Goal: Information Seeking & Learning: Learn about a topic

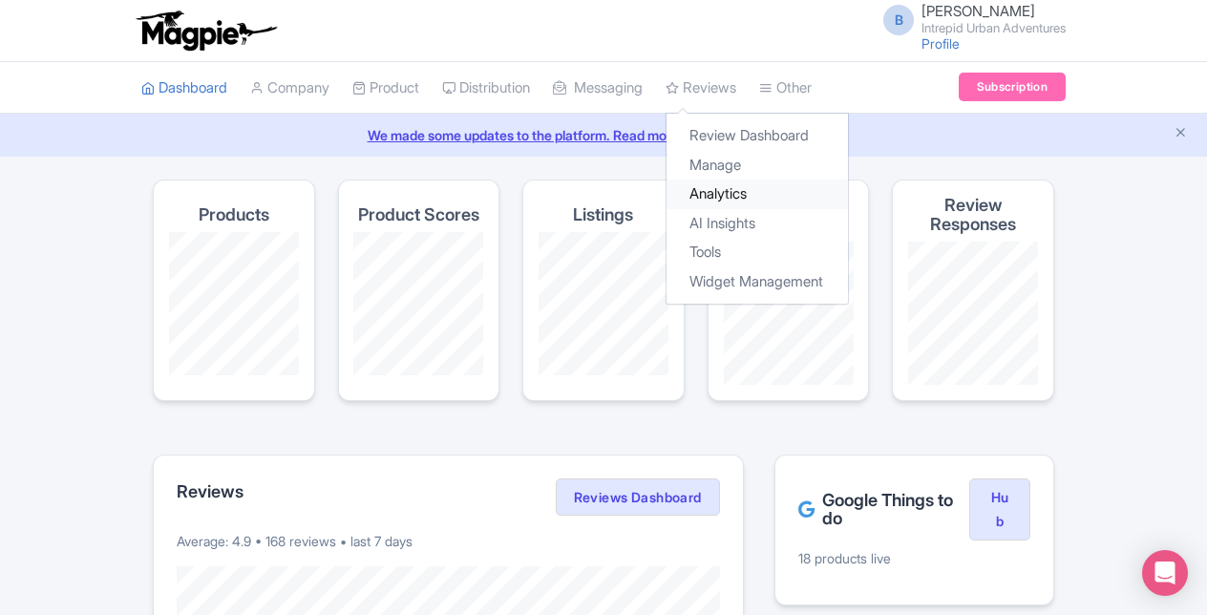
click at [758, 198] on link "Analytics" at bounding box center [756, 194] width 181 height 30
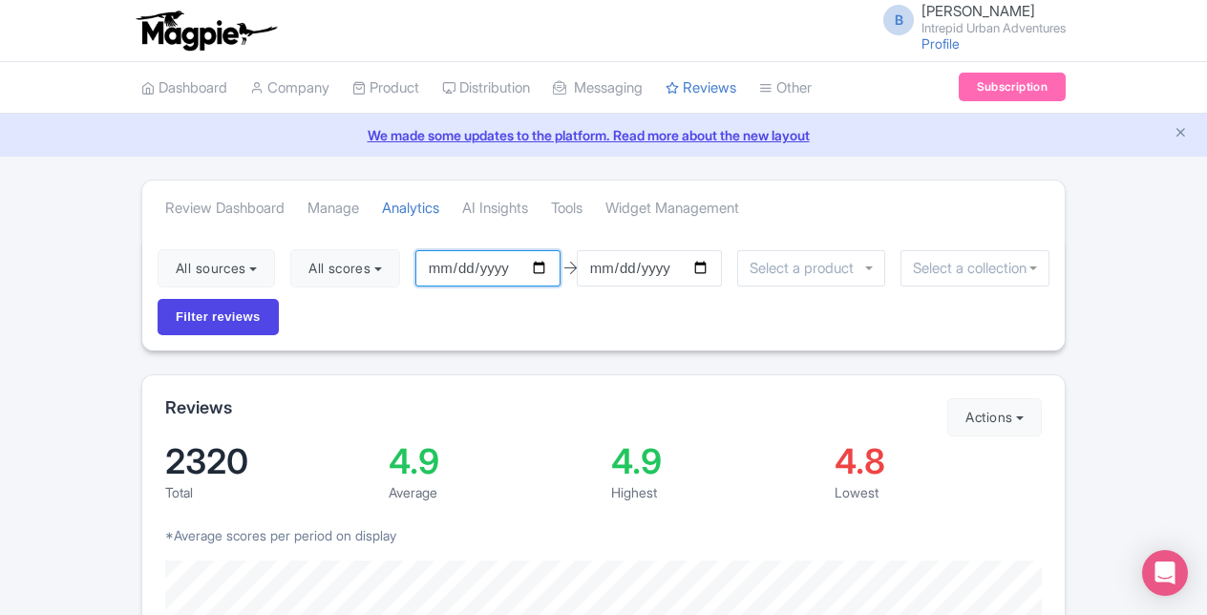
click at [543, 269] on input "2025-07-11" at bounding box center [487, 268] width 145 height 36
type input "[DATE]"
click at [705, 267] on input "2025-10-10" at bounding box center [649, 268] width 145 height 36
type input "2025-09-30"
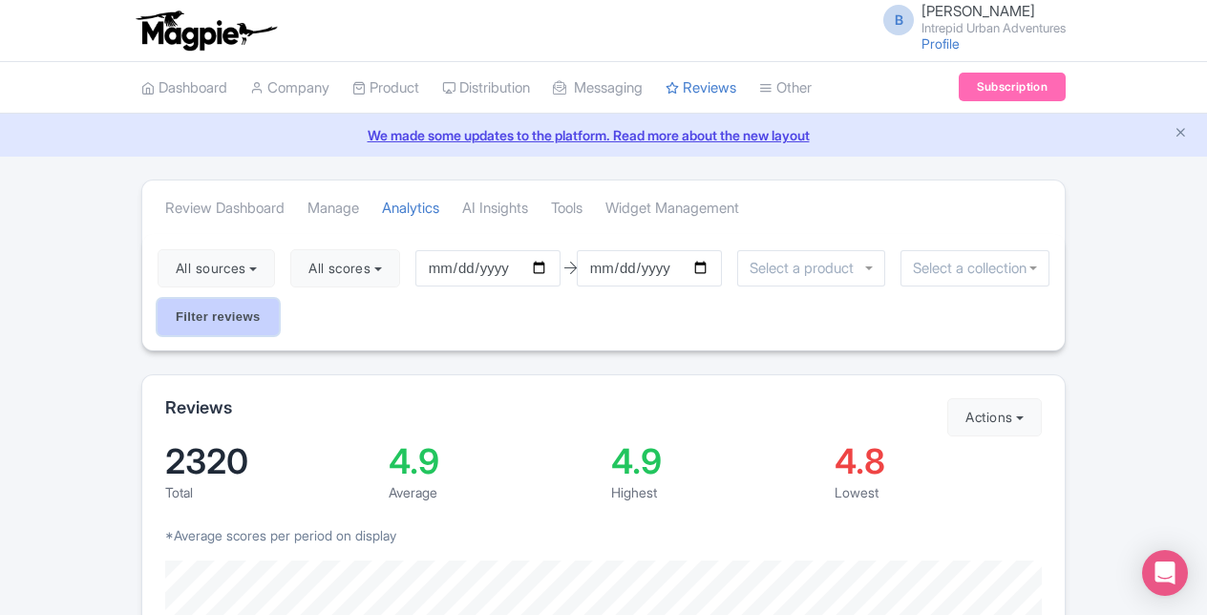
click at [229, 321] on input "Filter reviews" at bounding box center [218, 317] width 121 height 36
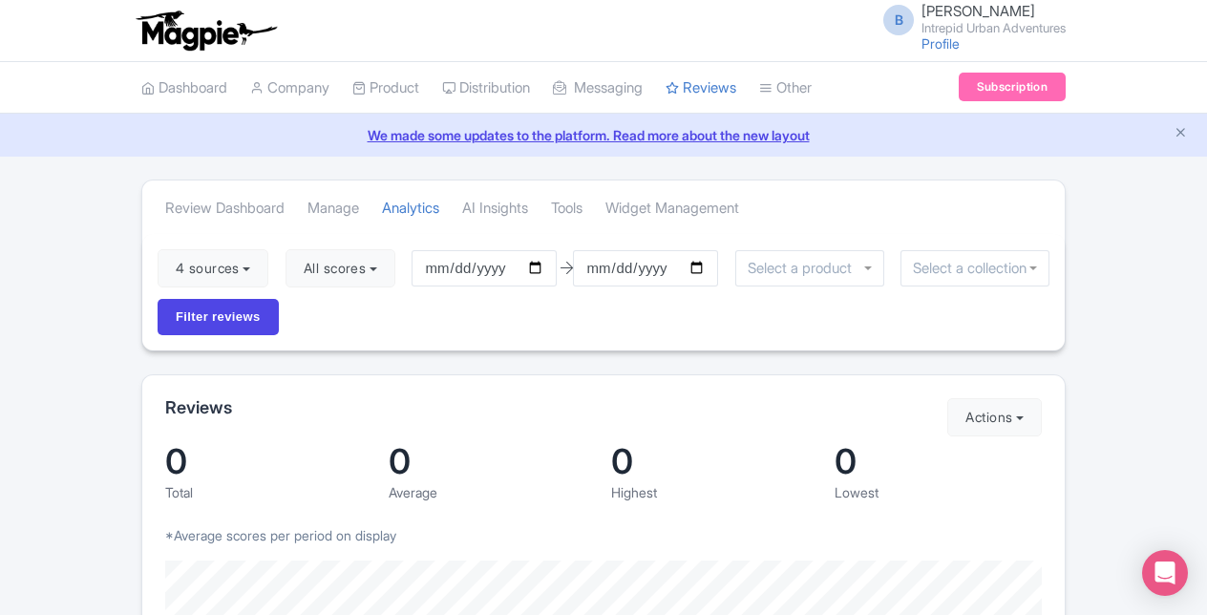
click at [975, 267] on input "select-one" at bounding box center [975, 268] width 124 height 17
click at [191, 327] on input "Filter reviews" at bounding box center [218, 317] width 121 height 36
click at [231, 313] on input "Filter reviews" at bounding box center [218, 317] width 121 height 36
click at [866, 268] on div at bounding box center [809, 268] width 149 height 36
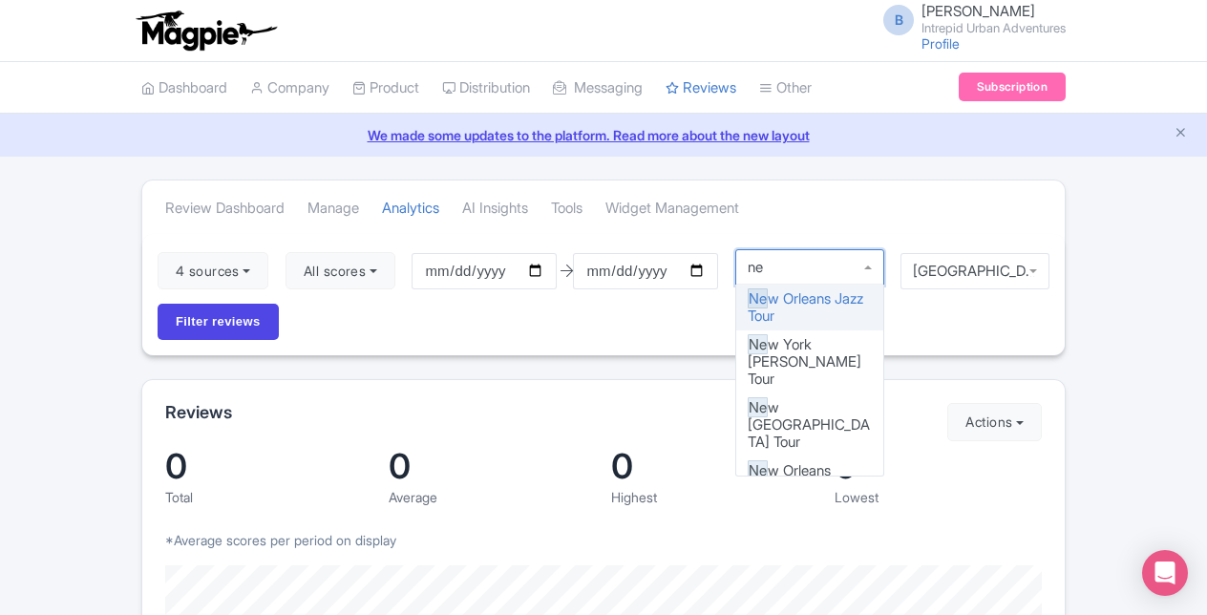
type input "new"
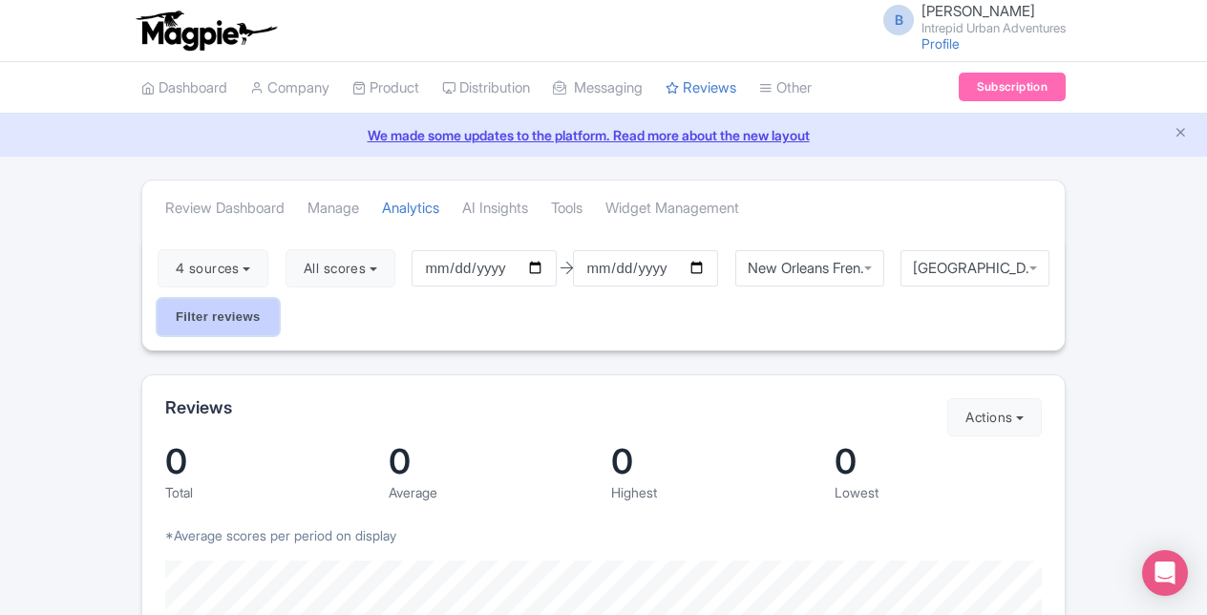
click at [183, 305] on input "Filter reviews" at bounding box center [218, 317] width 121 height 36
click at [1039, 262] on div "New Orleans" at bounding box center [974, 268] width 149 height 36
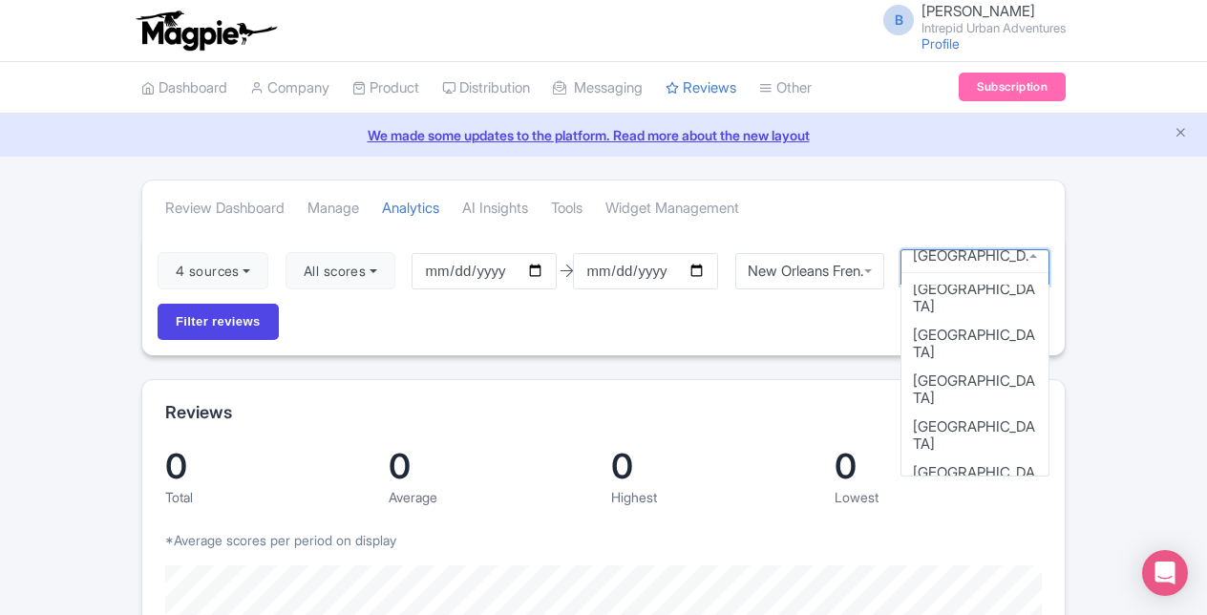
scroll to position [189, 0]
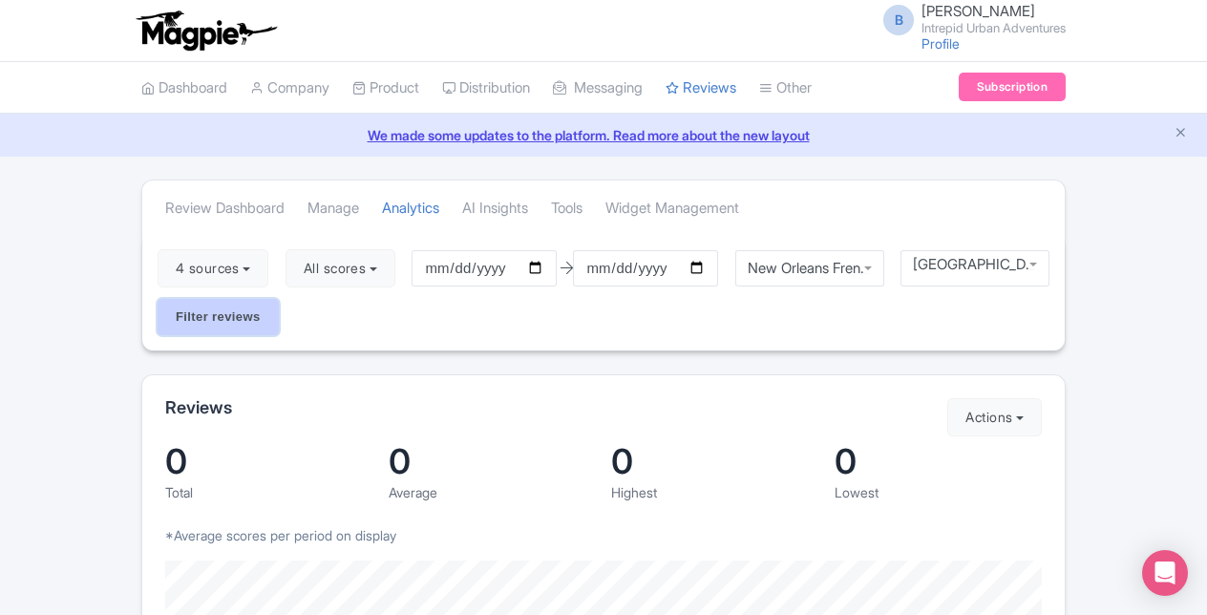
click at [205, 318] on input "Filter reviews" at bounding box center [218, 317] width 121 height 36
click at [871, 267] on div "New Orleans French Quarter Food Experience" at bounding box center [809, 268] width 149 height 36
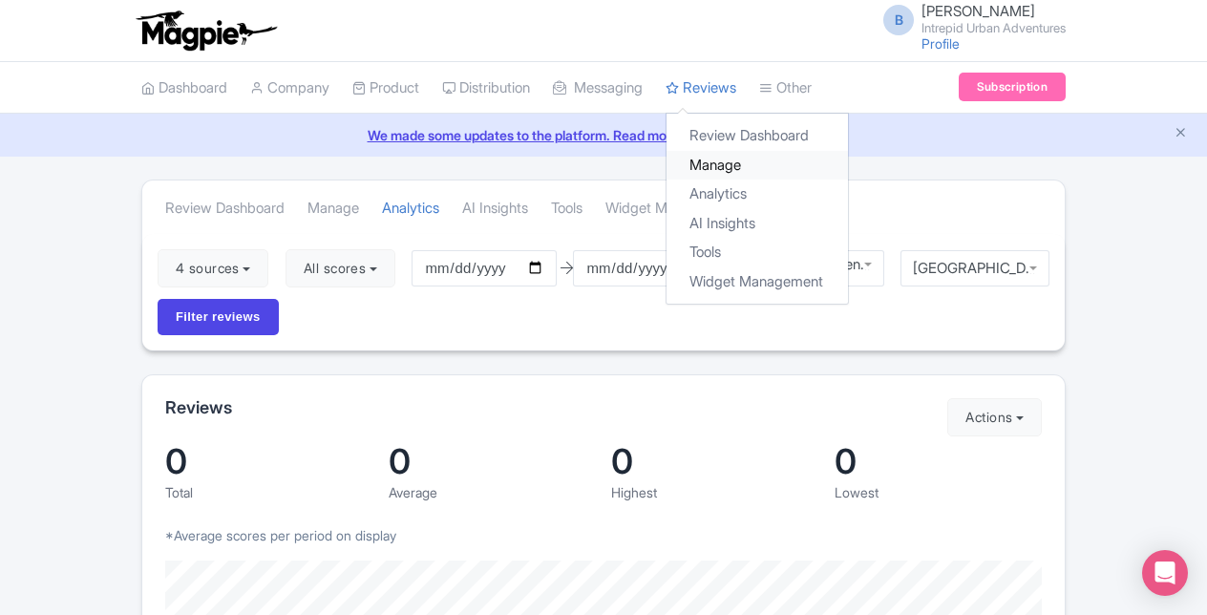
scroll to position [2, 0]
click at [744, 165] on link "Manage" at bounding box center [756, 166] width 181 height 30
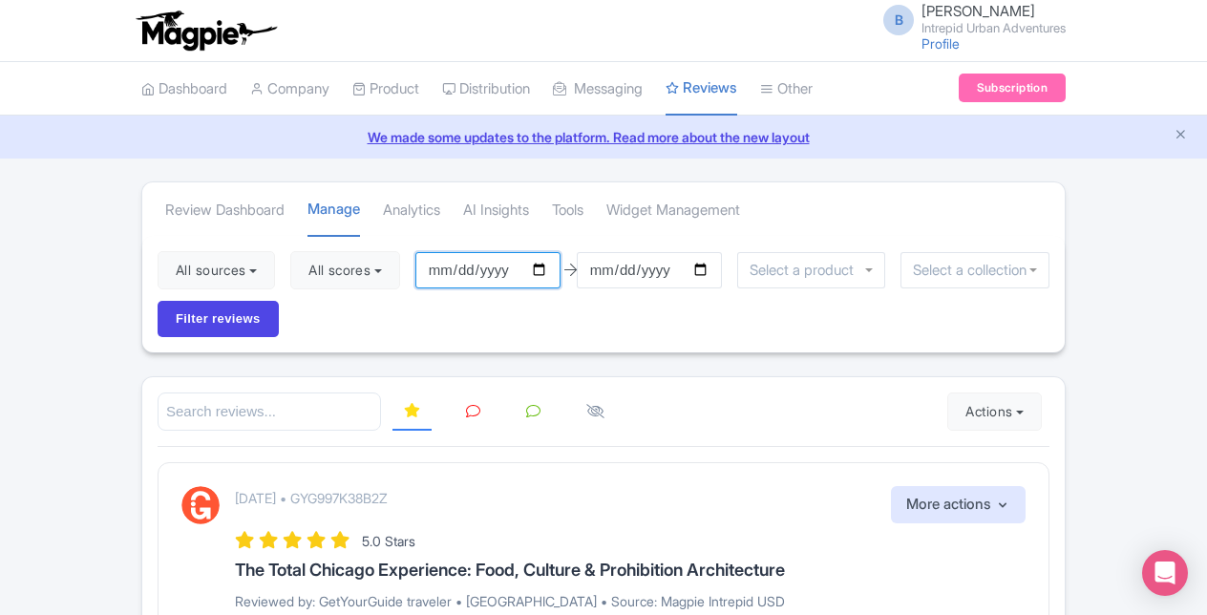
click at [542, 271] on input "2025-07-11" at bounding box center [487, 270] width 145 height 36
type input "[DATE]"
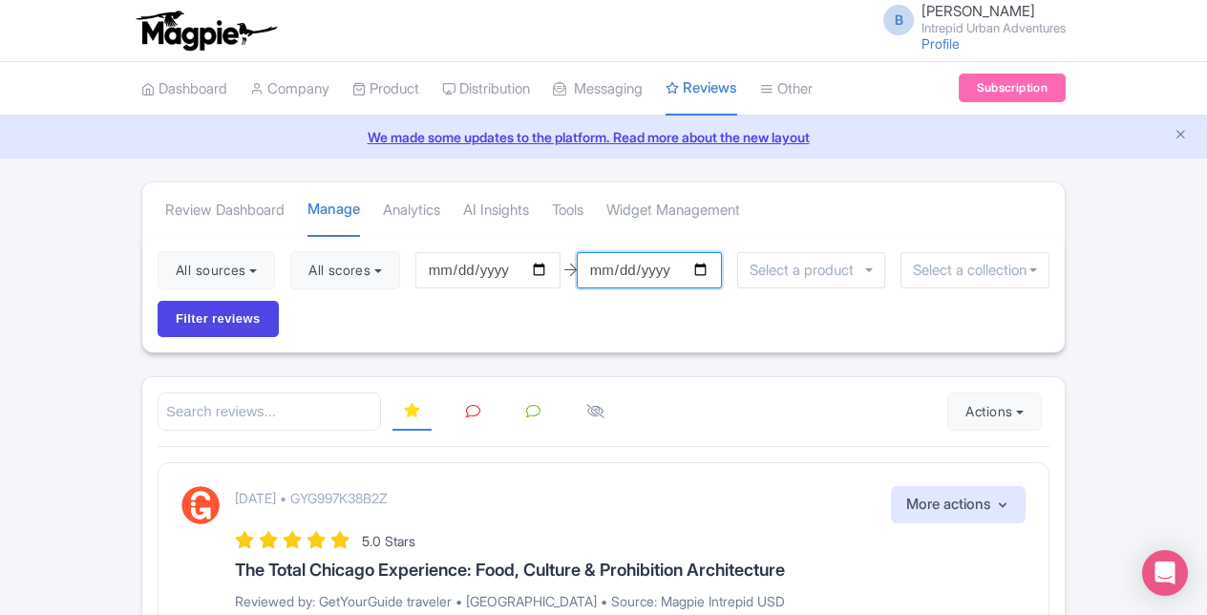
click at [705, 260] on input "2025-10-10" at bounding box center [649, 270] width 145 height 36
type input "[DATE]"
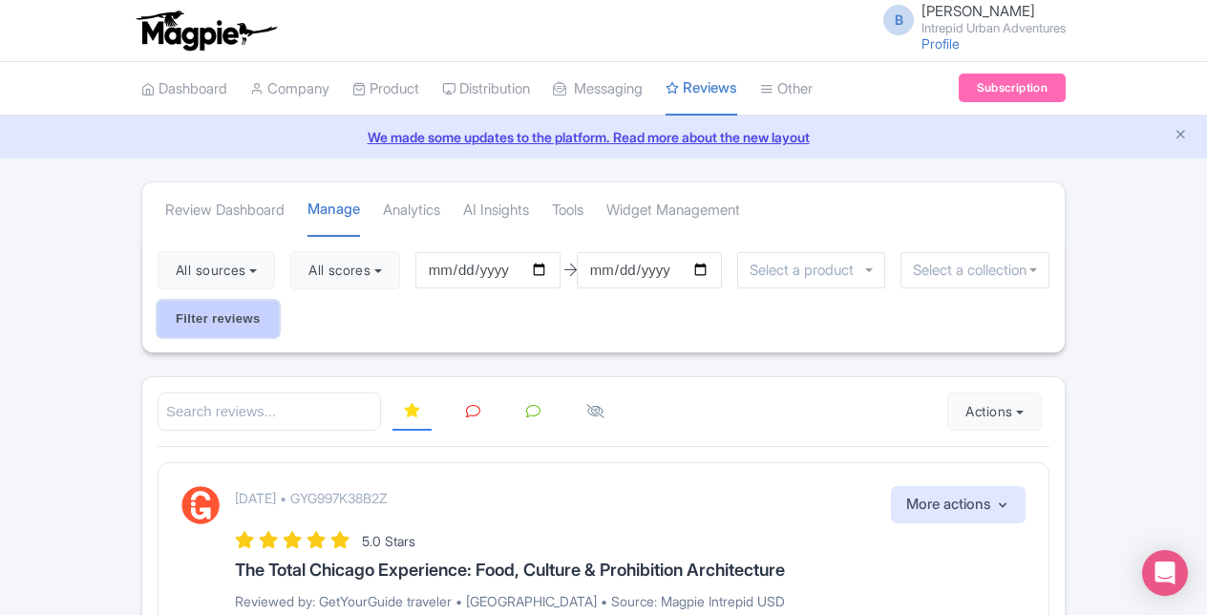
click at [248, 330] on input "Filter reviews" at bounding box center [218, 319] width 121 height 36
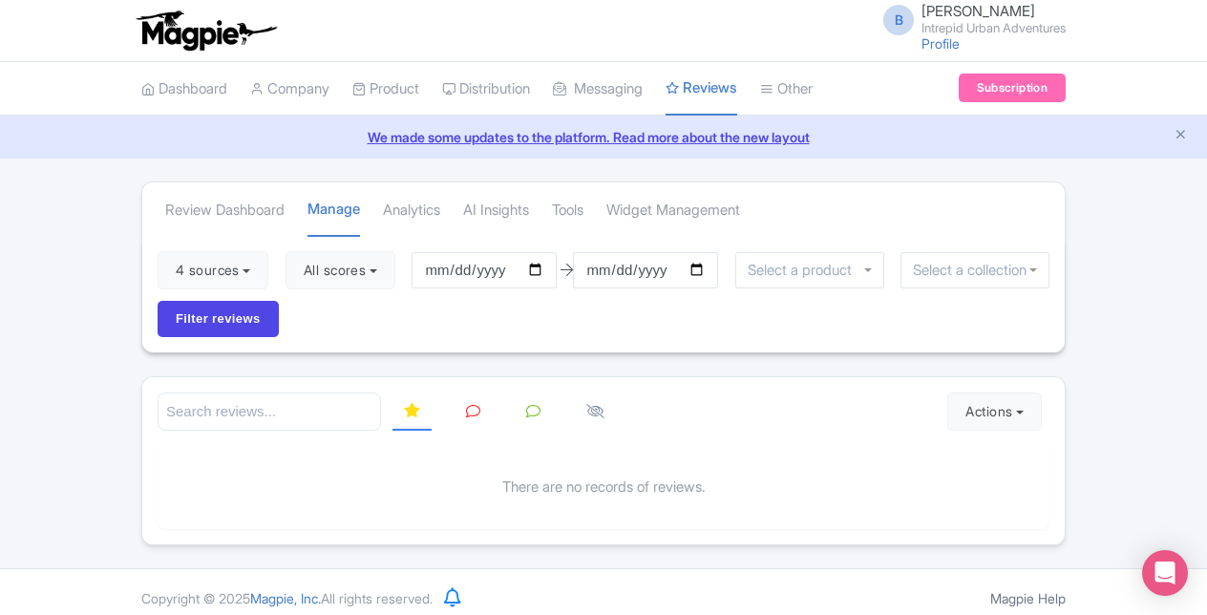
click at [920, 276] on input "select-one" at bounding box center [975, 270] width 124 height 17
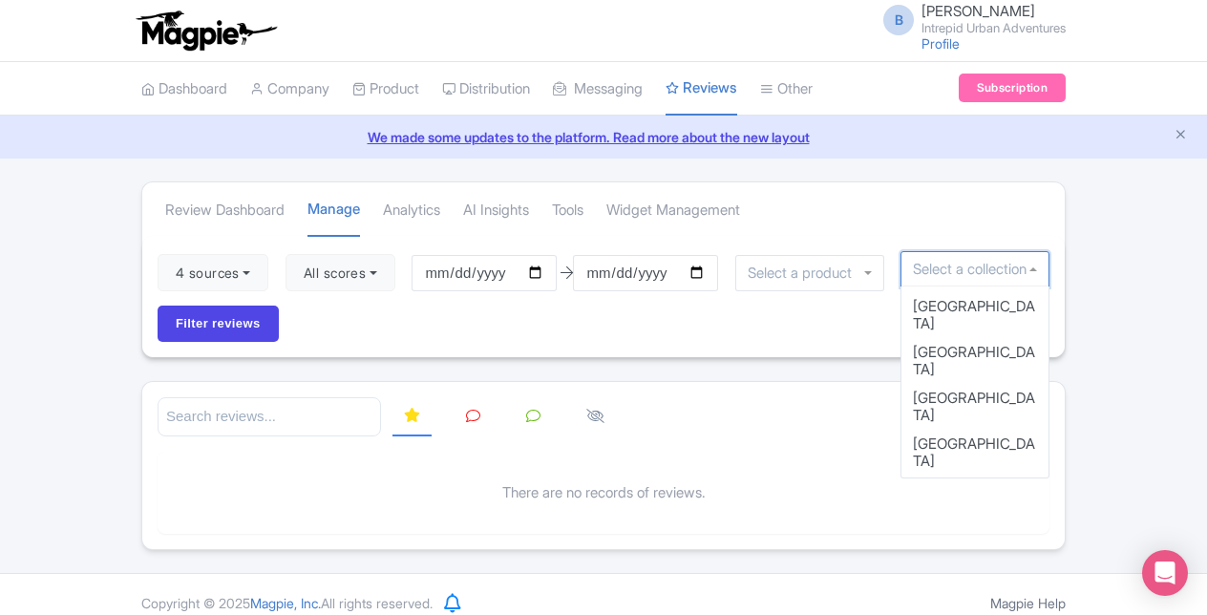
scroll to position [152, 0]
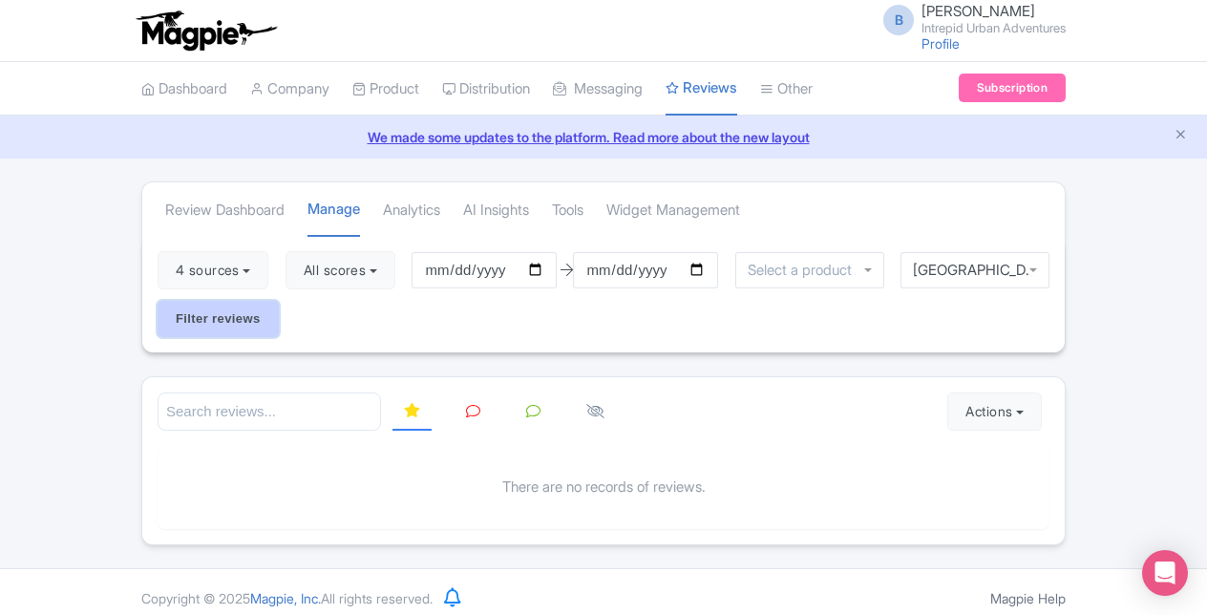
click at [237, 320] on input "Filter reviews" at bounding box center [218, 319] width 121 height 36
click at [1121, 80] on div "Dashboard Company Product My Products Image Library Rate Sheets Distribution Ma…" at bounding box center [603, 89] width 1207 height 54
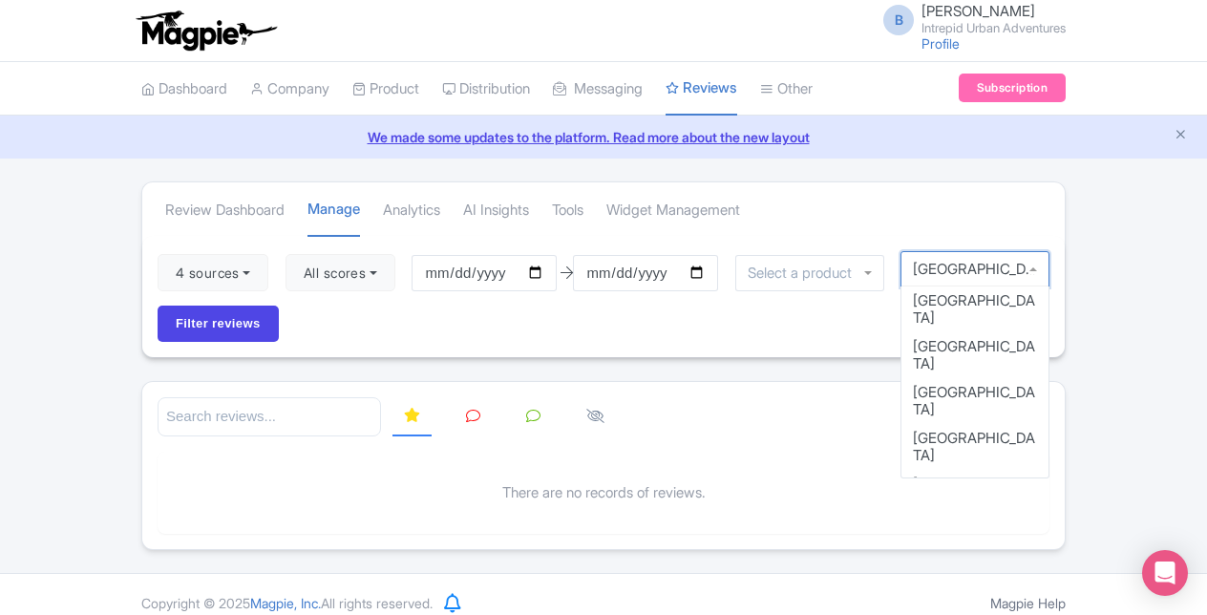
scroll to position [11, 0]
click at [1037, 266] on div "[GEOGRAPHIC_DATA]" at bounding box center [974, 269] width 149 height 36
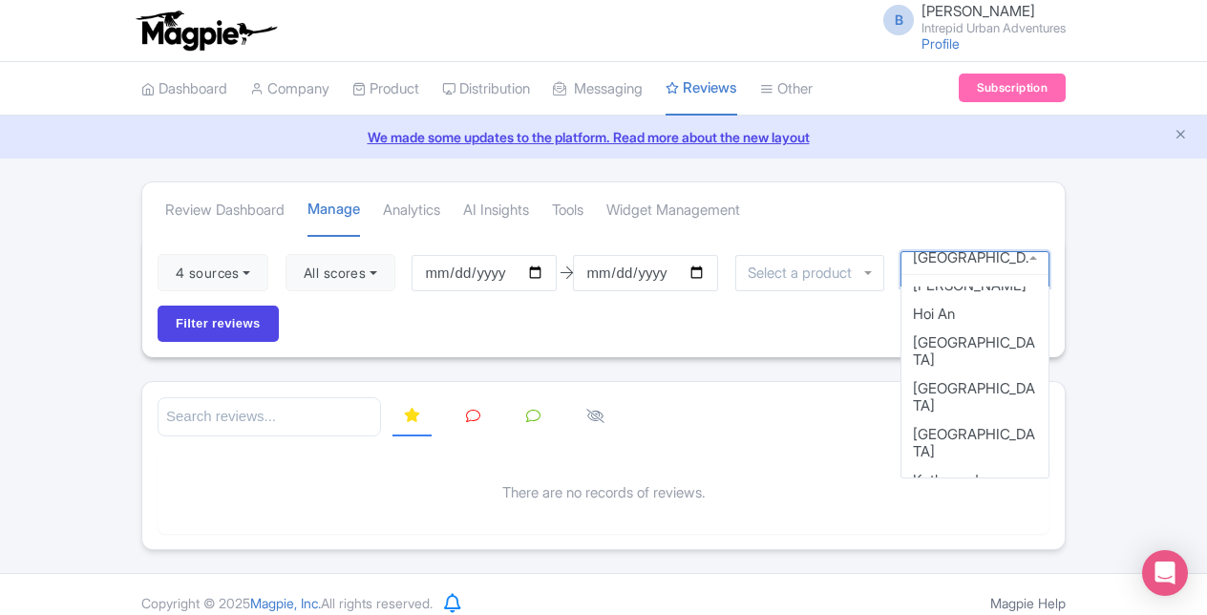
scroll to position [752, 0]
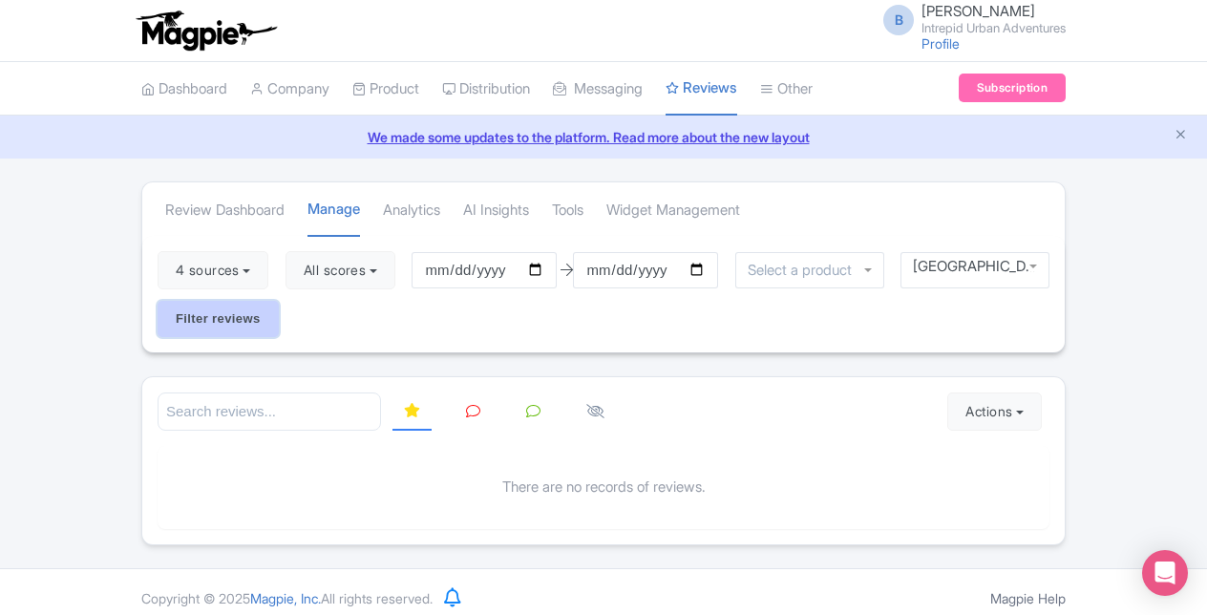
click at [225, 320] on input "Filter reviews" at bounding box center [218, 319] width 121 height 36
click at [491, 132] on link "We made some updates to the platform. Read more about the new layout" at bounding box center [603, 137] width 1184 height 20
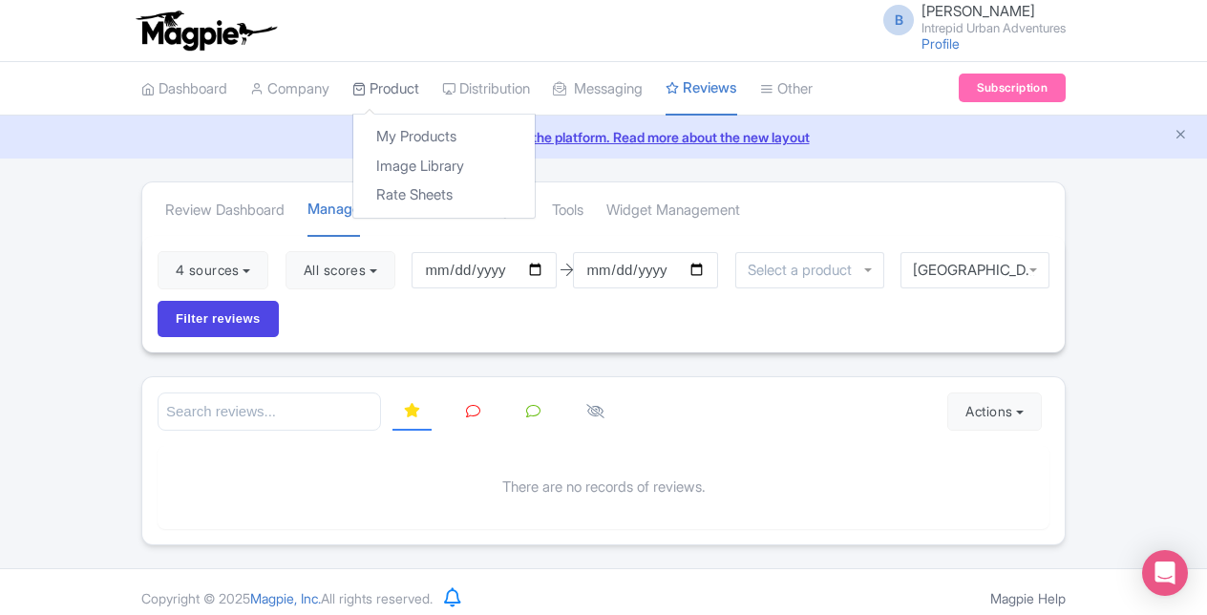
click at [405, 88] on link "Product" at bounding box center [385, 89] width 67 height 53
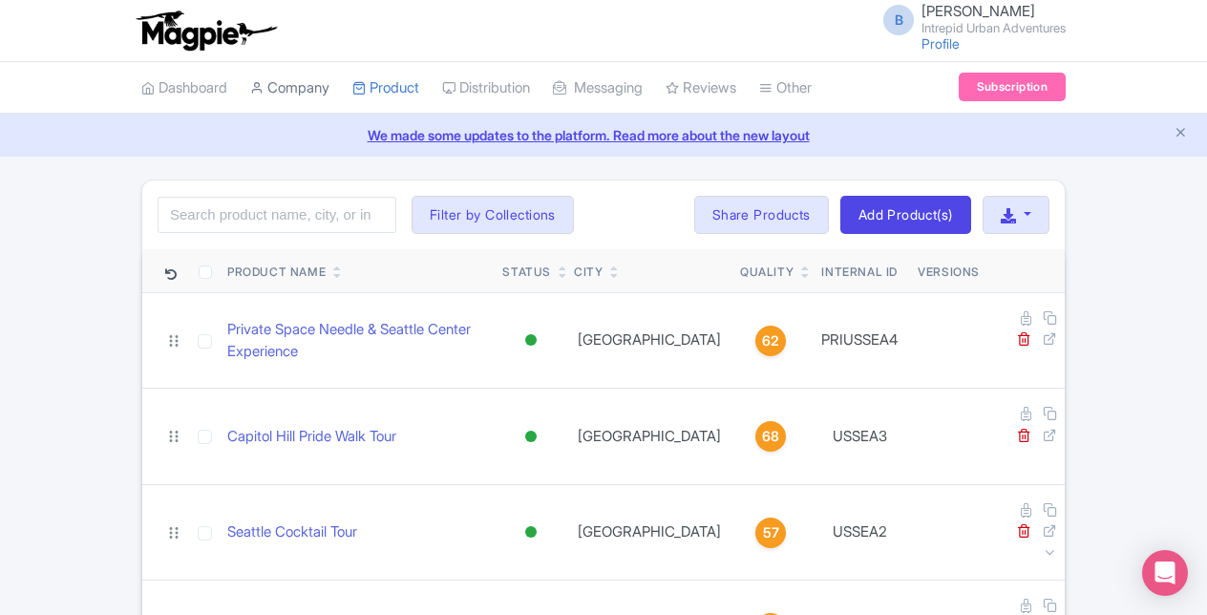
click at [305, 93] on link "Company" at bounding box center [289, 88] width 79 height 53
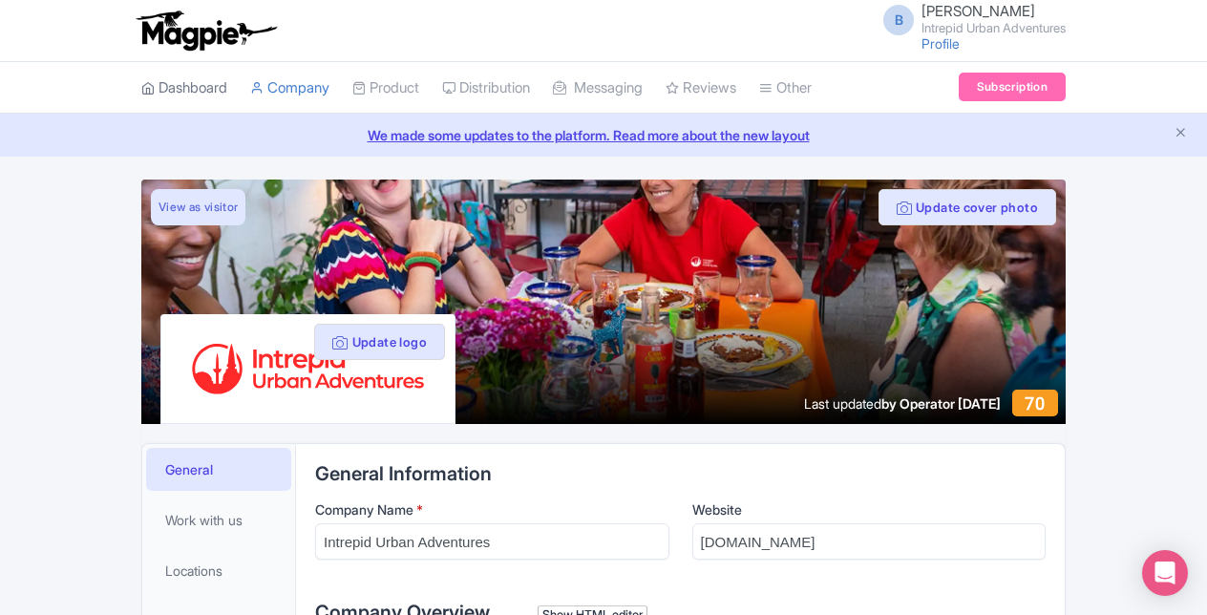
click at [218, 92] on link "Dashboard" at bounding box center [184, 88] width 86 height 53
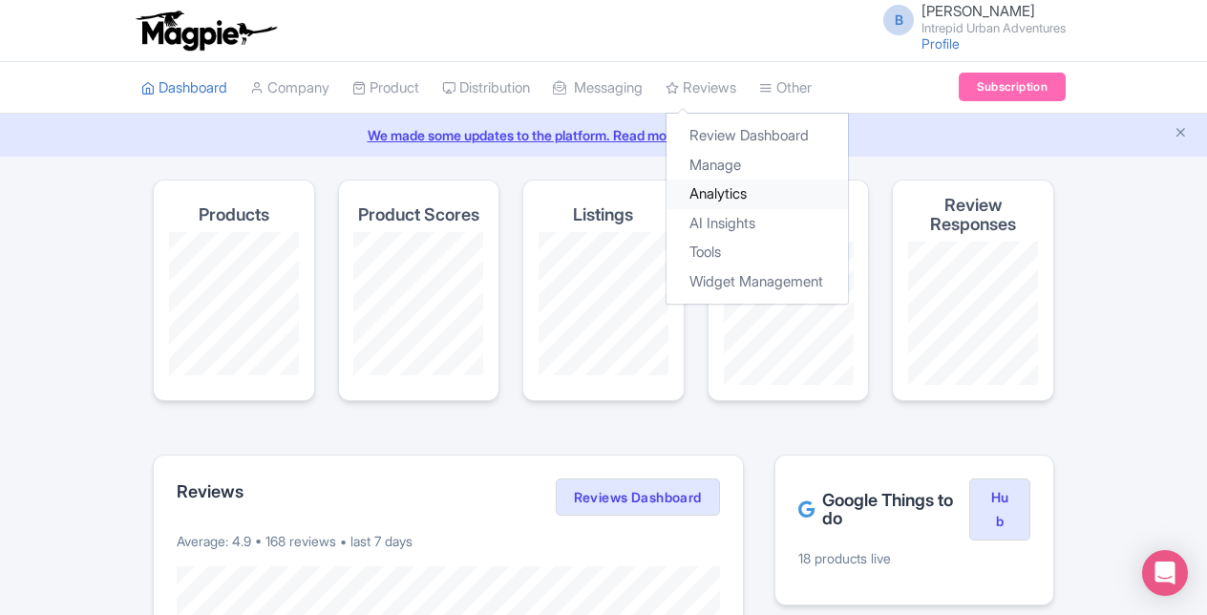
click at [743, 193] on link "Analytics" at bounding box center [756, 194] width 181 height 30
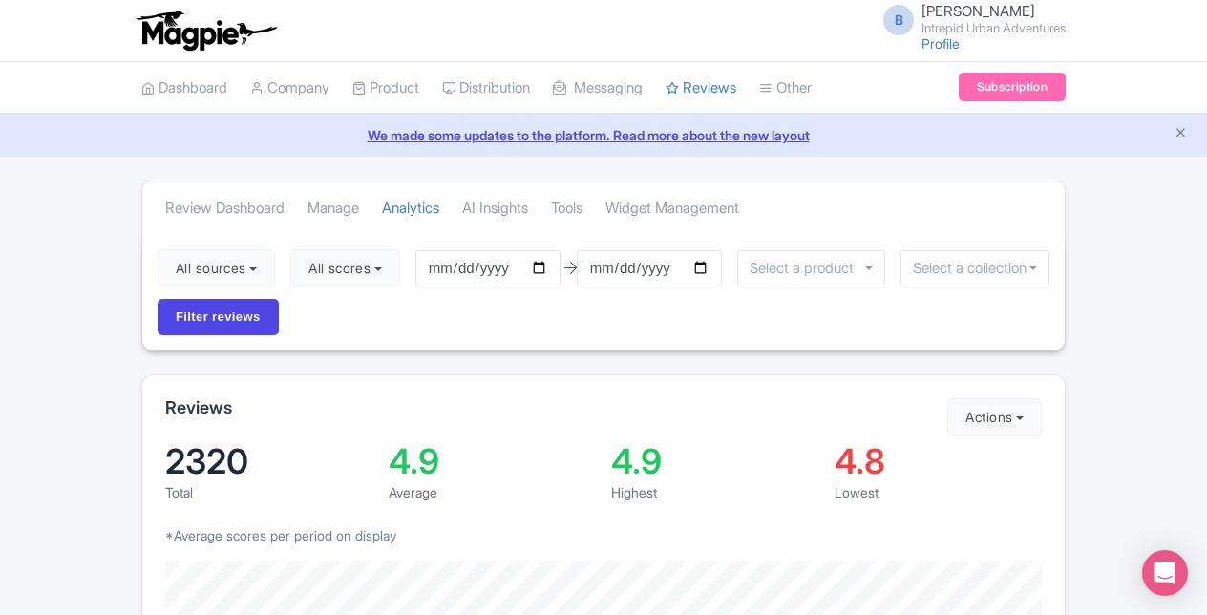
click at [1035, 262] on div at bounding box center [974, 268] width 149 height 36
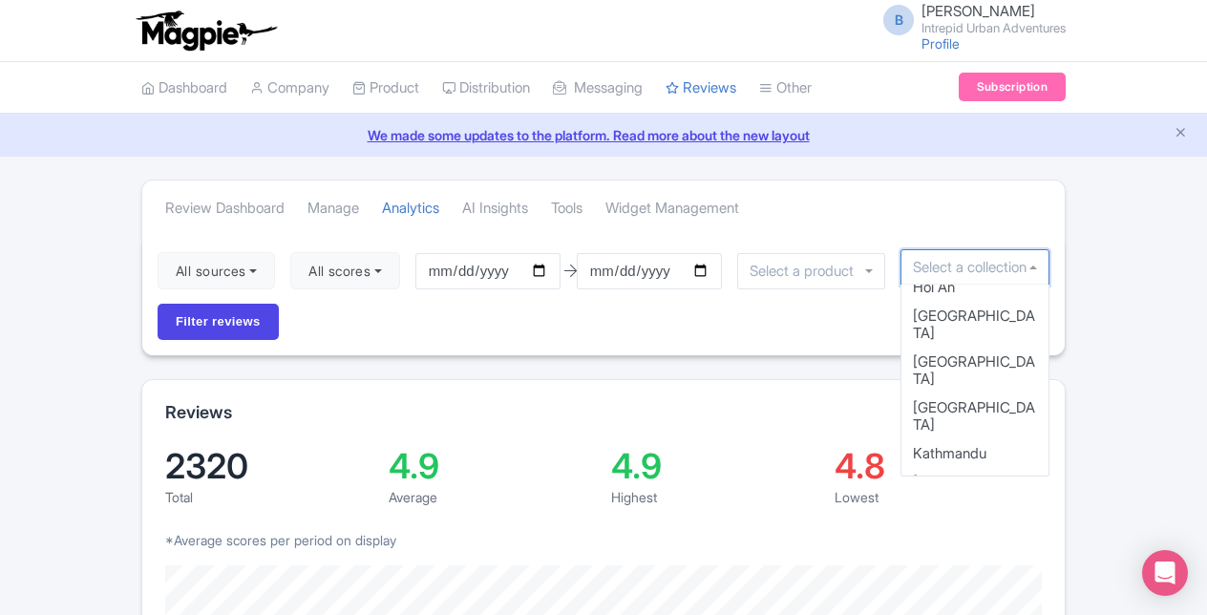
scroll to position [769, 0]
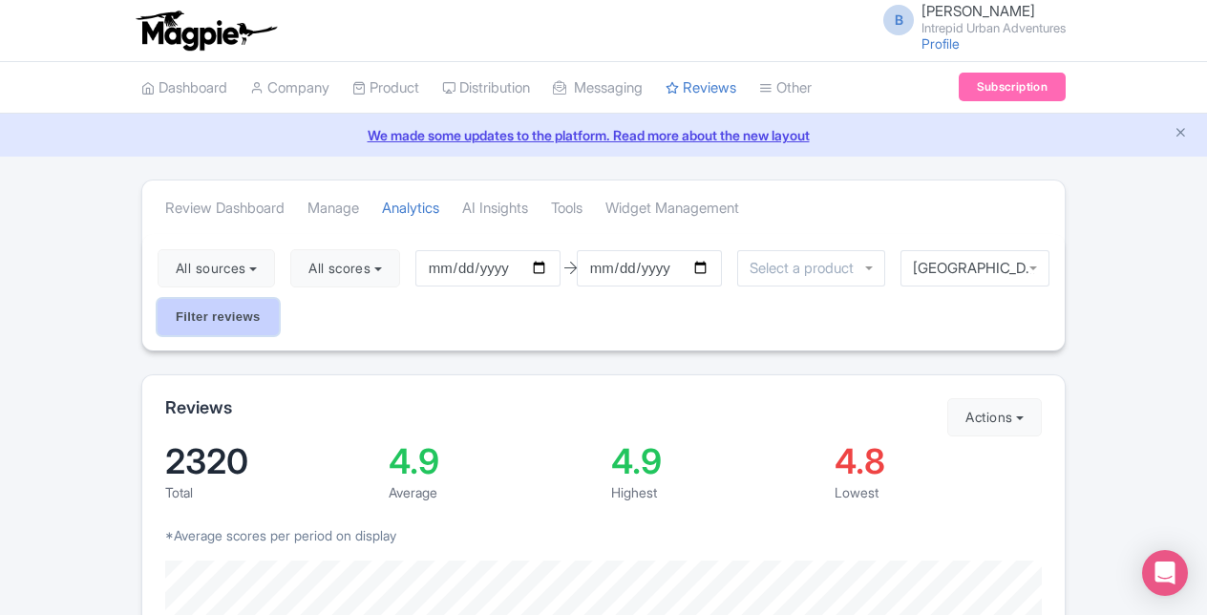
click at [235, 313] on input "Filter reviews" at bounding box center [218, 317] width 121 height 36
